Goal: Task Accomplishment & Management: Manage account settings

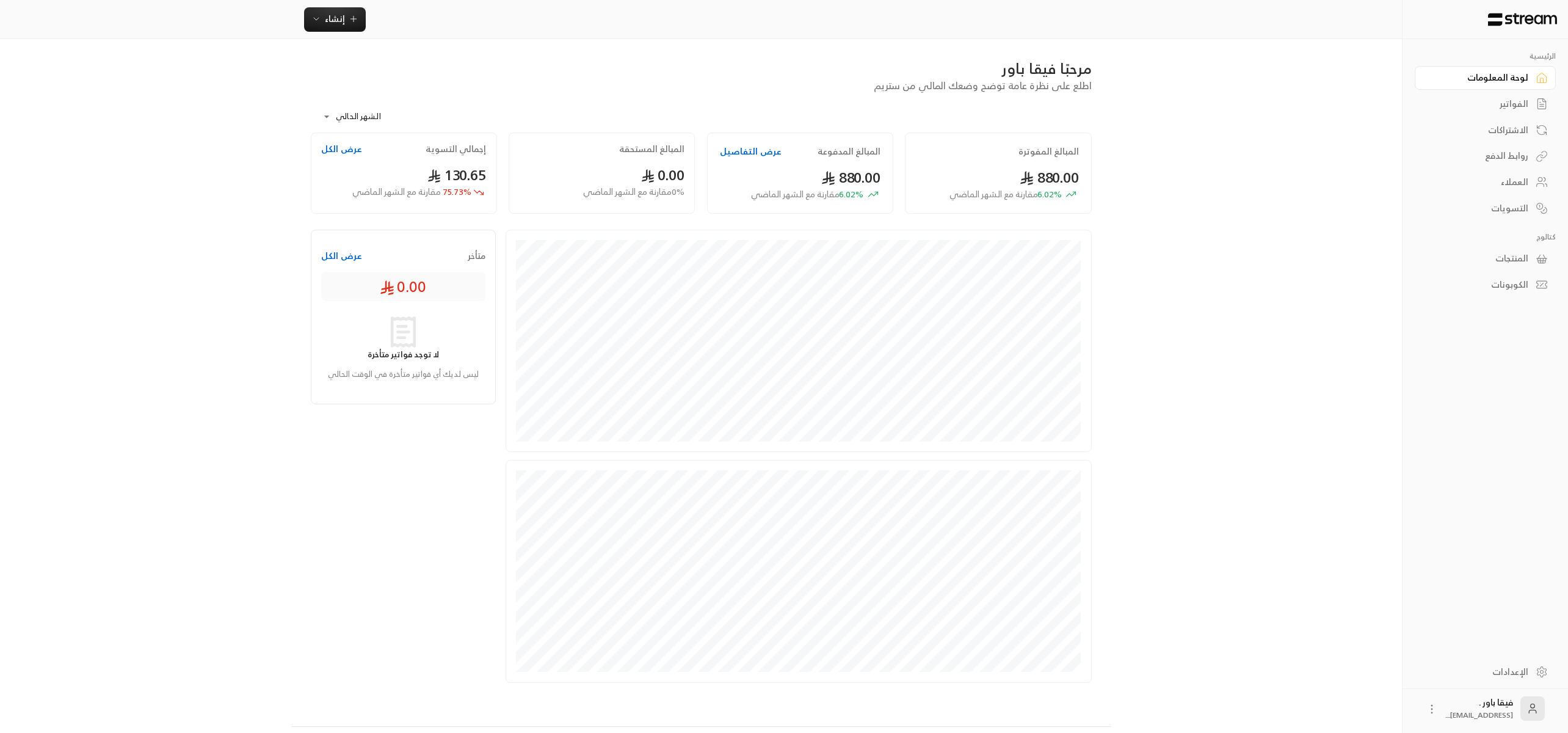
click at [1530, 181] on link "العملاء" at bounding box center [1486, 182] width 141 height 24
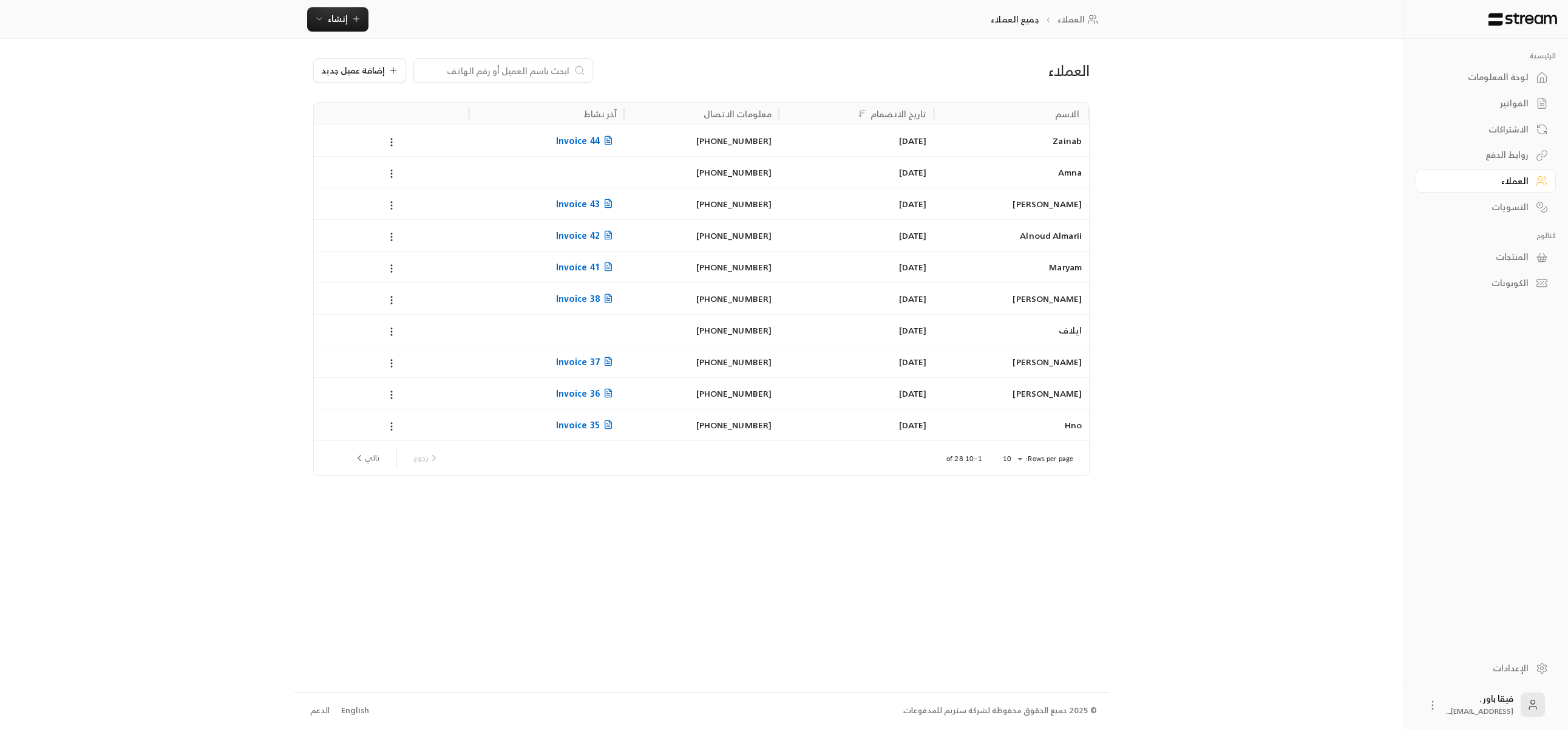
click at [1509, 126] on div "الاشتراكات" at bounding box center [1479, 129] width 98 height 12
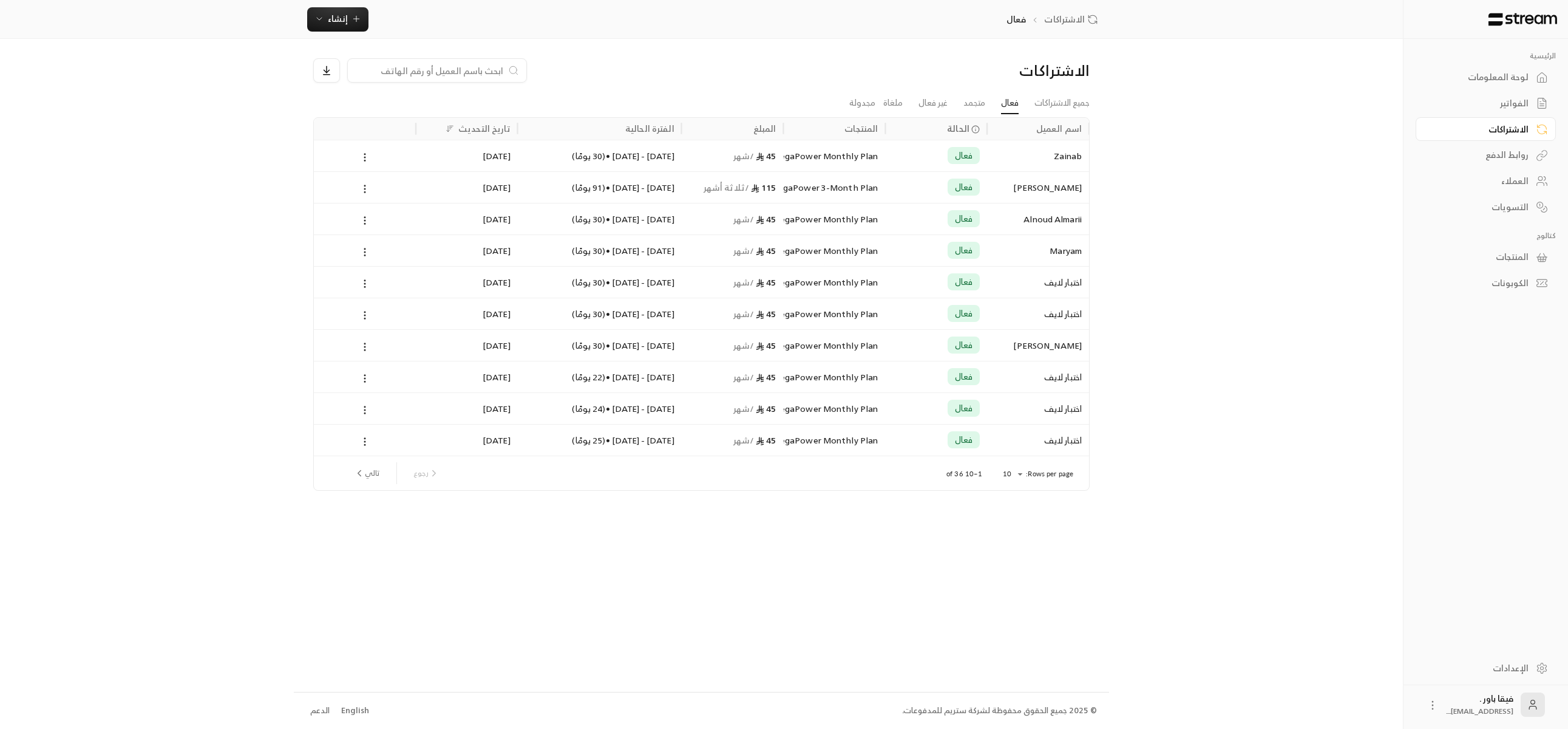
click at [1522, 177] on div "العملاء" at bounding box center [1479, 181] width 98 height 12
